Goal: Task Accomplishment & Management: Use online tool/utility

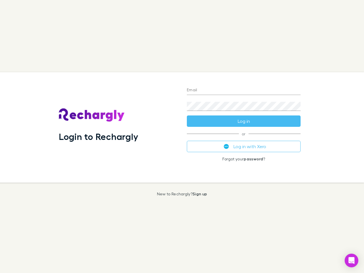
click at [182, 136] on div "Login to Rechargly" at bounding box center [118, 127] width 128 height 110
click at [243, 90] on input "Email" at bounding box center [244, 90] width 114 height 9
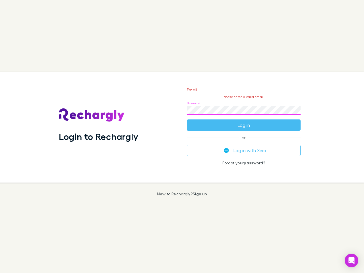
click at [243, 121] on form "Email Please enter a valid email. Password Log in" at bounding box center [244, 105] width 114 height 49
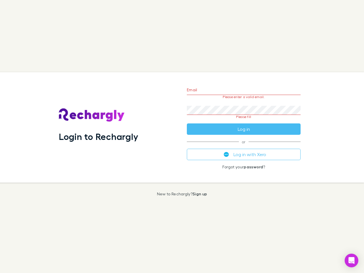
click at [243, 146] on div "Email Please enter a valid email. Password Please fill Log in or Log in with Xe…" at bounding box center [243, 127] width 123 height 110
click at [351, 260] on icon "Open Intercom Messenger" at bounding box center [351, 260] width 6 height 7
